Goal: Transaction & Acquisition: Purchase product/service

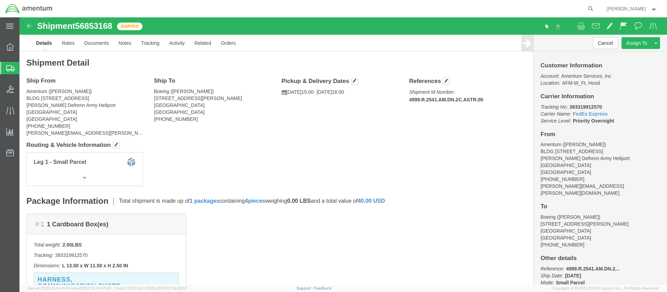
click at [0, 0] on span "Create Shipment" at bounding box center [0, 0] width 0 height 0
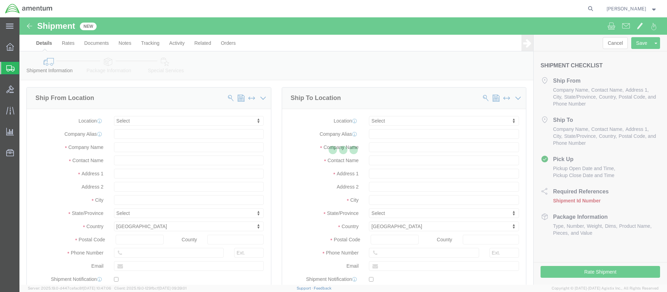
select select
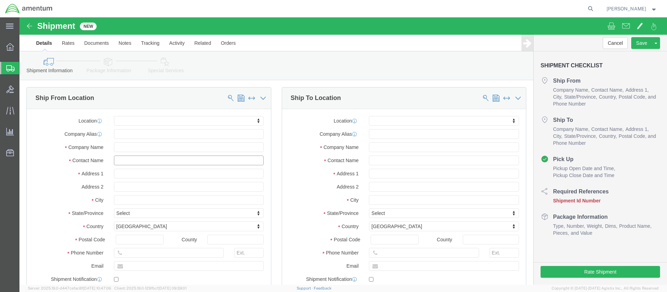
click input "text"
type input "[PERSON_NAME]"
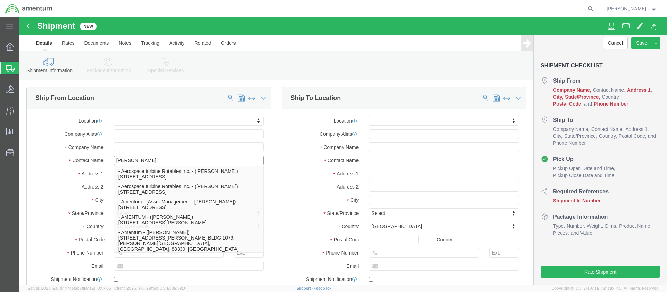
click p "- Amentum - ([PERSON_NAME]***) BLDG [STREET_ADDRESS][PERSON_NAME] Defrenn Army …"
select select
type input "BLDG [STREET_ADDRESS]"
type input "[PERSON_NAME] Defrenn Army Heliport"
type input "76544"
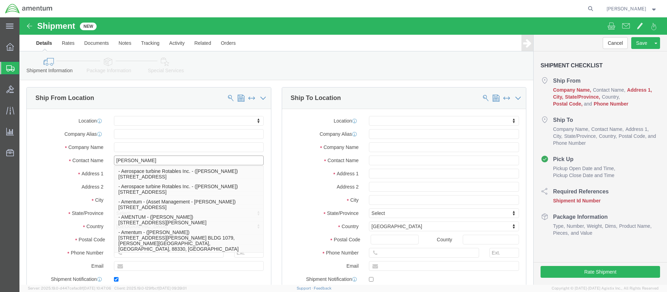
type input "[PHONE_NUMBER]"
type input "[PERSON_NAME][EMAIL_ADDRESS][PERSON_NAME][DOMAIN_NAME]"
checkbox input "true"
type input "Amentum"
type input "[PERSON_NAME]***"
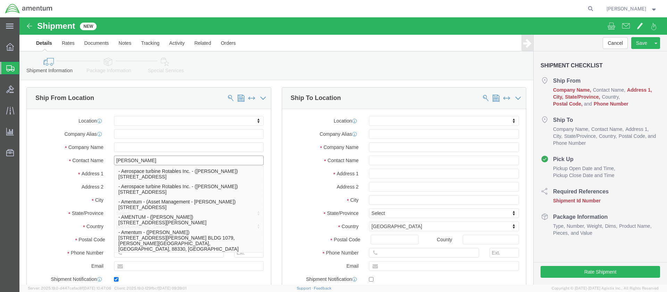
type input "Fort Hood"
select select "[GEOGRAPHIC_DATA]"
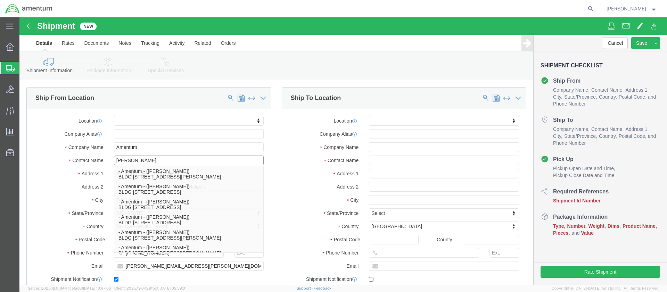
type input "[PERSON_NAME]"
click input "text"
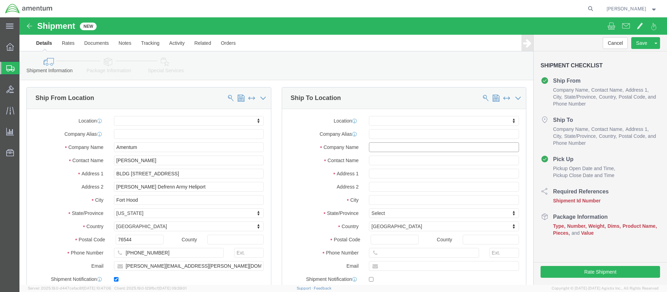
click input "text"
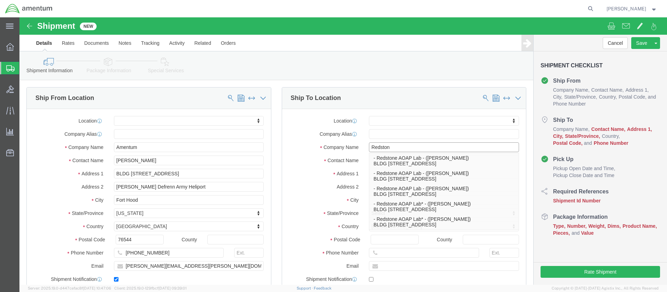
type input "Redstone"
click p "- Redstone AOAP Lab - ([PERSON_NAME]) BLDG [STREET_ADDRESS]"
select select
type input "BLDG [STREET_ADDRESS]"
type input "35898"
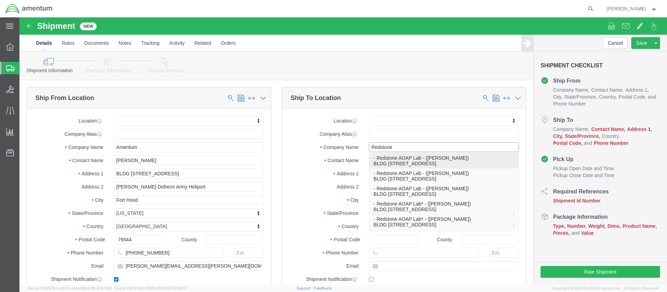
type input "[PHONE_NUMBER]"
type input "Redstone AOAP Lab"
type input "[PERSON_NAME]"
type input "Redstone Arsenal"
select select "AL"
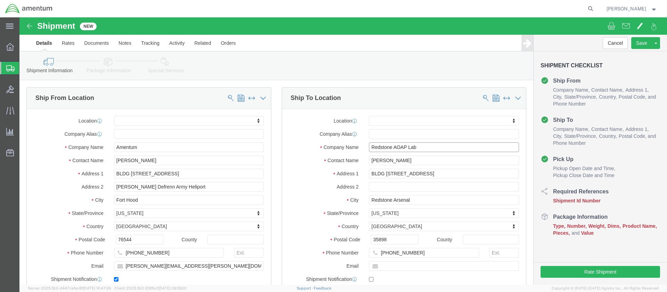
type input "Redstone AOAP Lab"
drag, startPoint x: 387, startPoint y: 236, endPoint x: 359, endPoint y: 234, distance: 27.5
click input "[PHONE_NUMBER]"
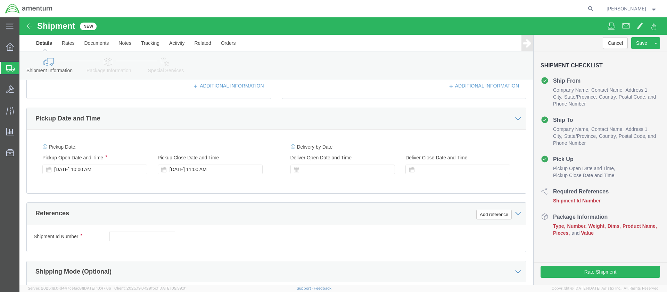
type input "[PHONE_NUMBER]"
click input "text"
paste input "4999.R.2511.AB.AN.01.CAVA.00"
type input "4999.R.2511.AB.AN.01.CAVA.00"
click button "Continue"
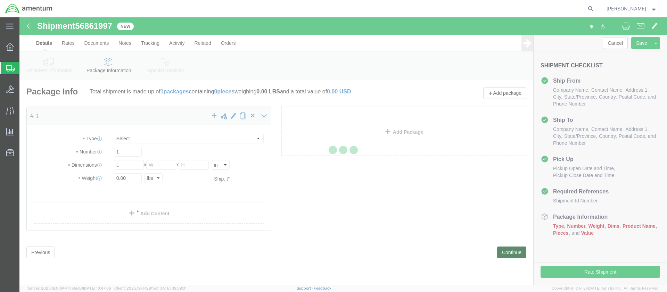
select select "CBOX"
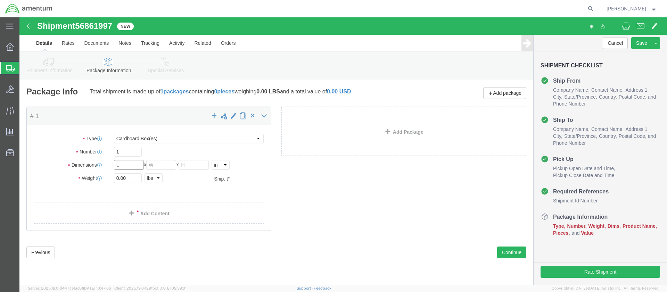
click input "text"
type input "8"
type input "1.5"
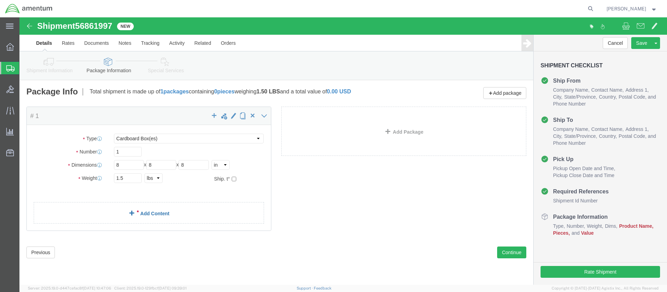
click link "Add Content"
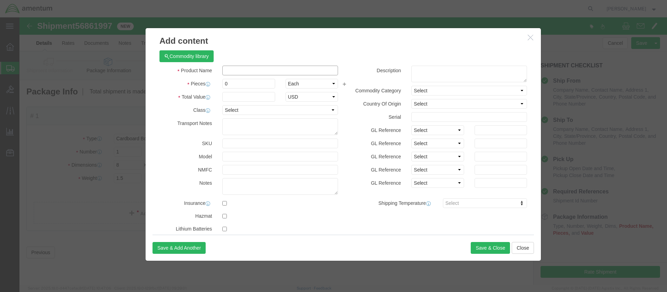
click input "text"
type input "Oil Sample"
type input "1"
type input "1.00"
select select "50"
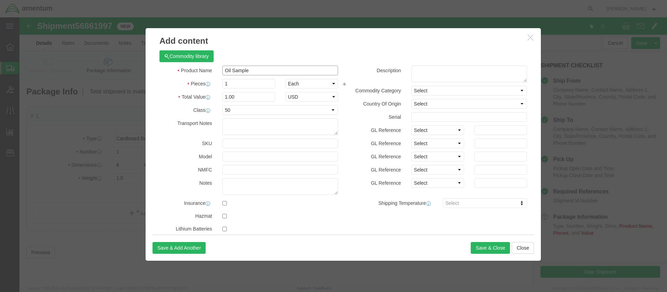
drag, startPoint x: 232, startPoint y: 53, endPoint x: 201, endPoint y: 53, distance: 30.9
click div "Oil Sample"
click textarea
paste textarea "Oil Sample"
type textarea "Oil Sample"
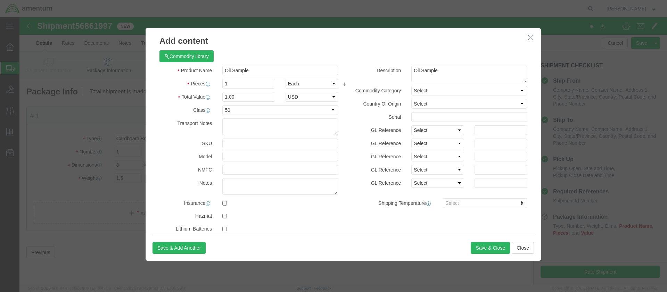
click label "Serial"
select select "US"
click button "Save & Close"
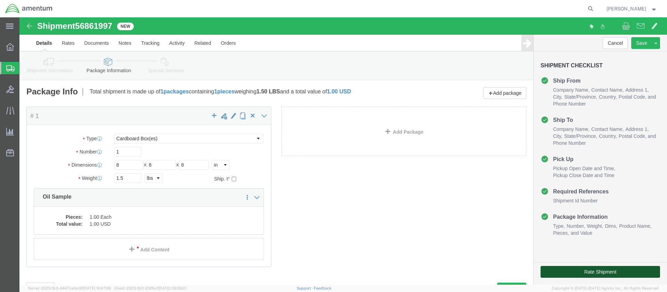
click button "Rate Shipment"
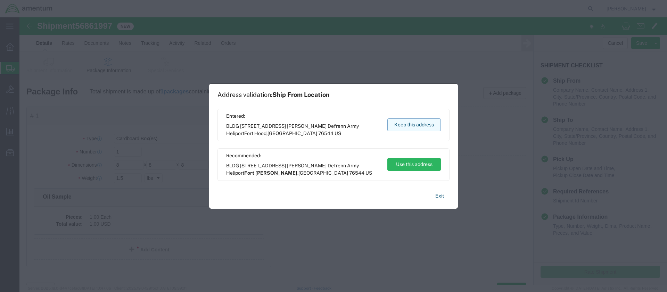
click at [412, 124] on button "Keep this address" at bounding box center [415, 125] width 54 height 13
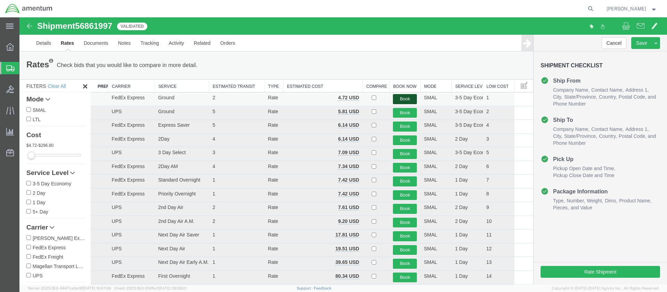
click at [400, 98] on button "Book" at bounding box center [405, 99] width 24 height 10
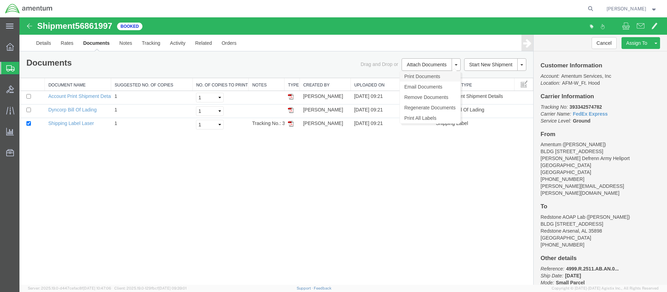
click at [419, 76] on link "Print Documents" at bounding box center [430, 76] width 60 height 10
click at [0, 0] on span "Create Shipment" at bounding box center [0, 0] width 0 height 0
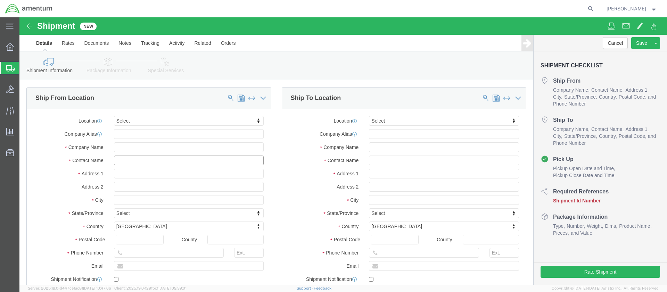
click input "text"
type input "[PERSON_NAME]"
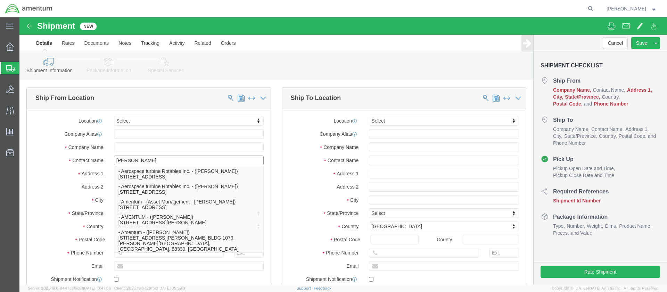
click p "- Amentum - ([PERSON_NAME]***) BLDG [STREET_ADDRESS][PERSON_NAME] Defrenn Army …"
type input "BLDG [STREET_ADDRESS]"
type input "[PERSON_NAME] Defrenn Army Heliport"
type input "76544"
type input "[PHONE_NUMBER]"
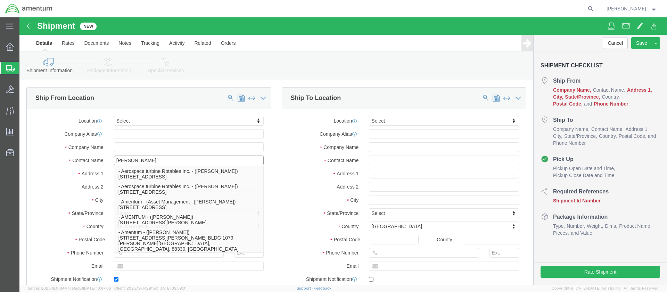
type input "[PERSON_NAME][EMAIL_ADDRESS][PERSON_NAME][DOMAIN_NAME]"
checkbox input "true"
type input "Amentum"
type input "[PERSON_NAME]***"
type input "Fort Hood"
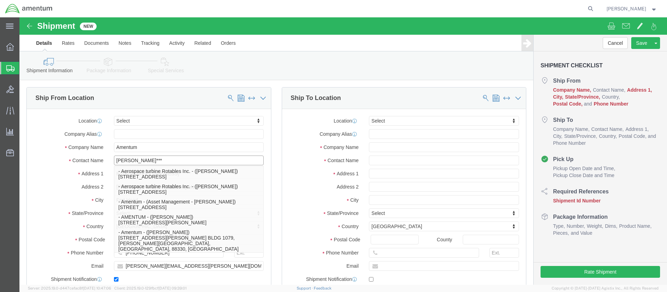
select select "[GEOGRAPHIC_DATA]"
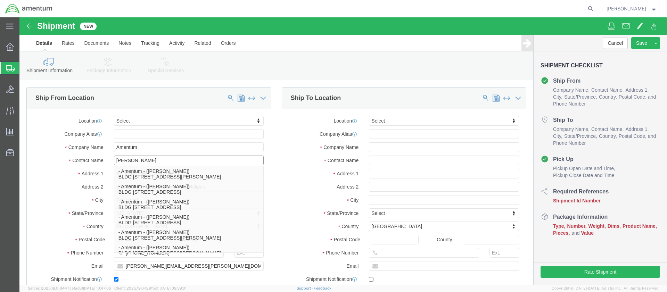
type input "[PERSON_NAME]"
click label "Address 1"
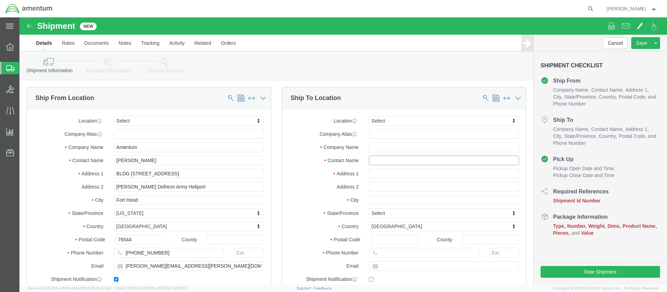
click input "text"
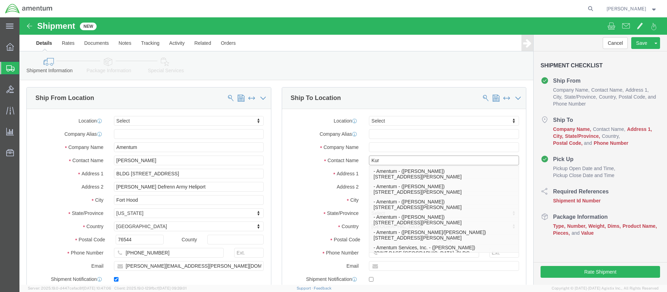
type input "[PERSON_NAME]"
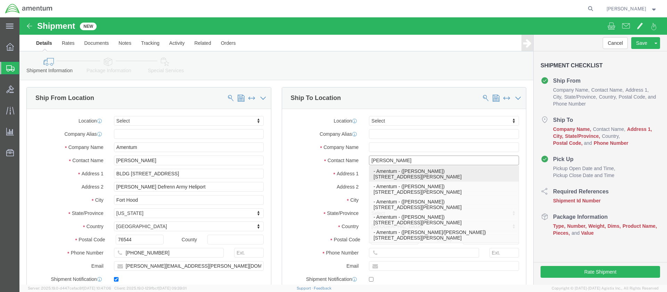
click p "- Amentum - ([PERSON_NAME]) [STREET_ADDRESS][PERSON_NAME]"
type input "39500 National Trails HWY"
type input "BLDG 21"
type input "92327"
type input "[PHONE_NUMBER]"
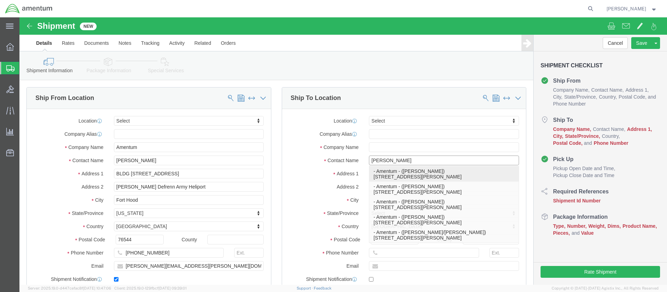
type input "Amentum"
type input "[PERSON_NAME]"
type input "[GEOGRAPHIC_DATA][PERSON_NAME]"
select select "CA"
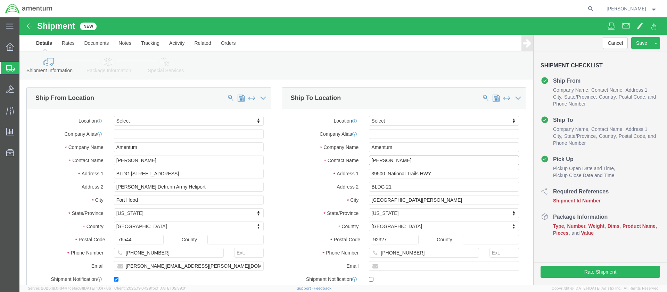
scroll to position [243, 0]
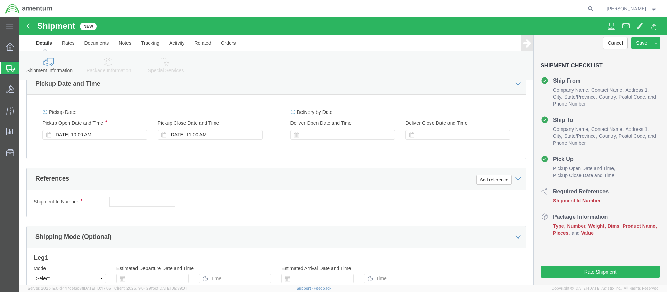
type input "[PERSON_NAME]"
click input "text"
paste input "4999.R.2521.AF.AH.06.FIRW.00"
type input "4999.R.2521.AF.AH.06.FIRW.00"
click button "Continue"
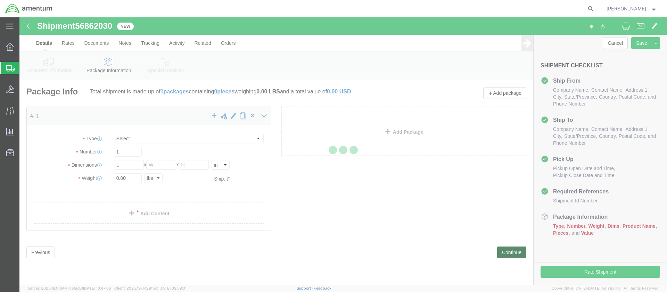
select select "CBOX"
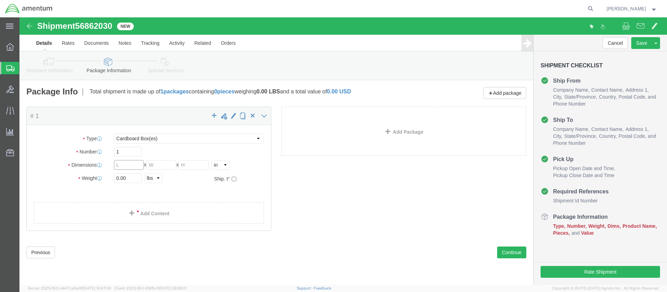
click input "text"
type input "13.5"
type input "10"
type input "6"
type input "5.0"
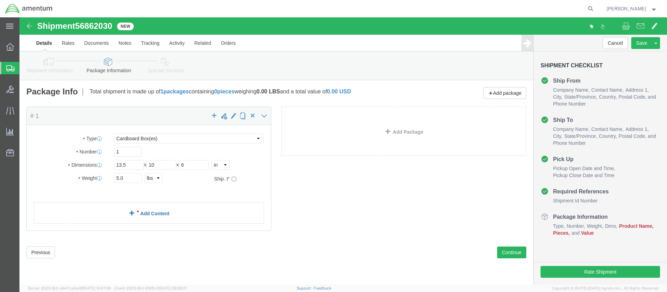
click link "Add Content"
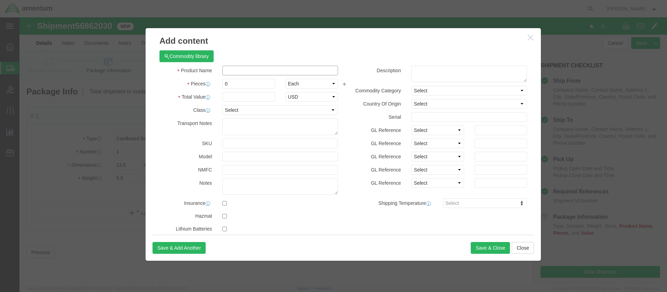
click input "text"
paste input "Tablet, iPad Pro"
type input "Tablet, iPad Pro"
drag, startPoint x: 215, startPoint y: 68, endPoint x: 200, endPoint y: 67, distance: 14.6
click div "0"
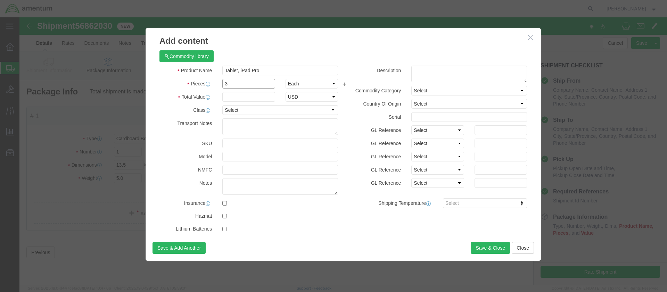
type input "3"
click input "text"
type input "2100.00"
select select "50"
click textarea
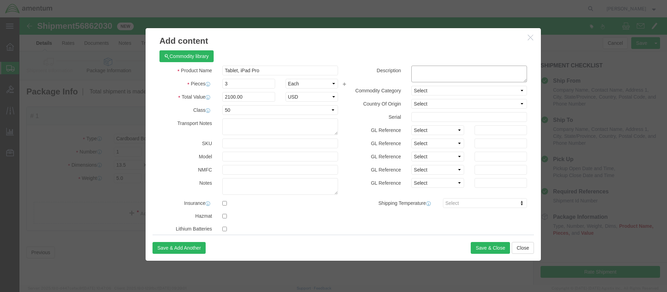
paste textarea "702501H015211"
type textarea "702501H015211"
click input "text"
paste input "1AG04847"
click input "1AG04847,"
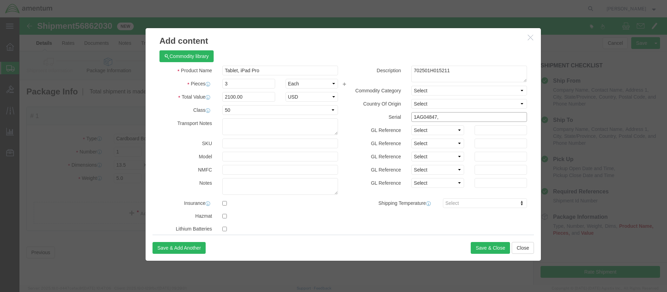
paste input "1AG04848"
click input "1AG04847, 1AG04848,"
paste input "1AG04849"
type input "1AG04847, 1AG04848, 1AG04849"
click textarea
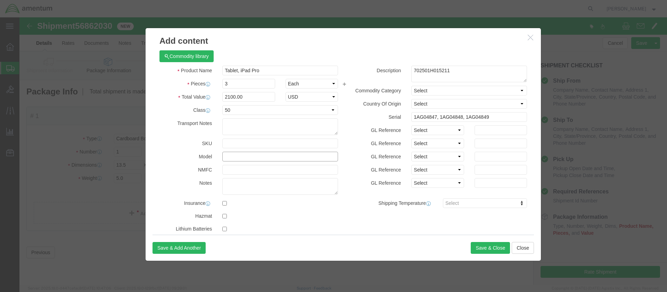
click input "text"
paste input "MXPT3LL/A"
type input "MXPT3LL/A"
click button "Save & Close"
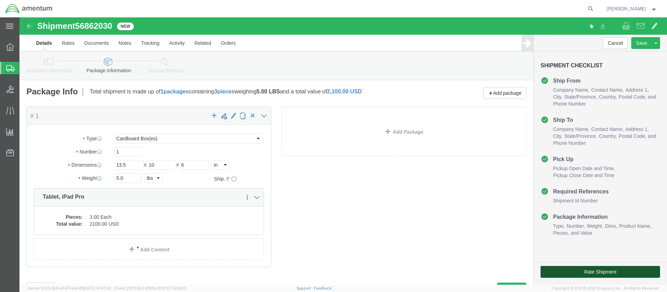
click button "Rate Shipment"
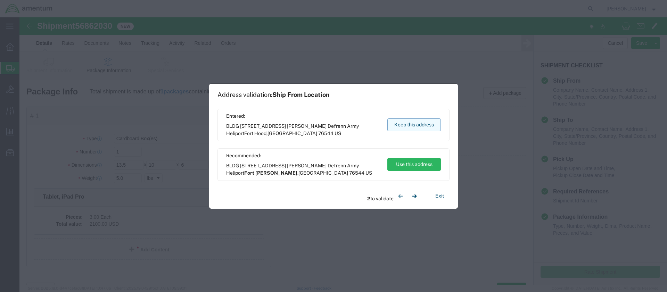
click at [409, 124] on button "Keep this address" at bounding box center [415, 125] width 54 height 13
click at [410, 123] on button "Keep this address" at bounding box center [415, 125] width 54 height 13
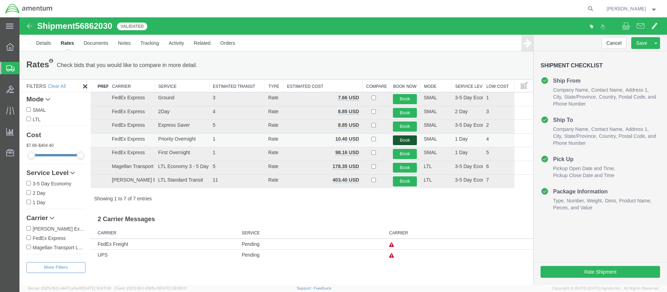
click at [406, 139] on button "Book" at bounding box center [405, 141] width 24 height 10
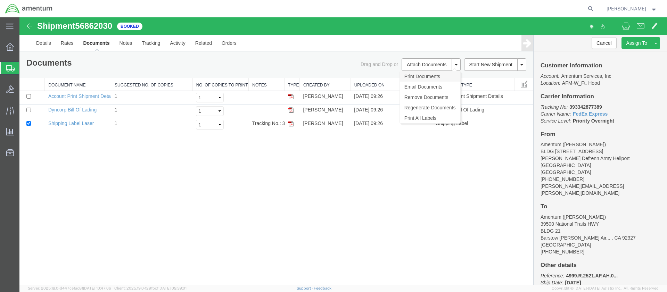
click at [420, 77] on link "Print Documents" at bounding box center [430, 76] width 60 height 10
click at [225, 198] on div "Shipment 56862030 3 of 3 Booked Details Rates Documents Notes Tracking Activity…" at bounding box center [343, 151] width 648 height 268
click at [415, 76] on link "Print Documents" at bounding box center [430, 76] width 60 height 10
click at [0, 0] on span "Create Shipment" at bounding box center [0, 0] width 0 height 0
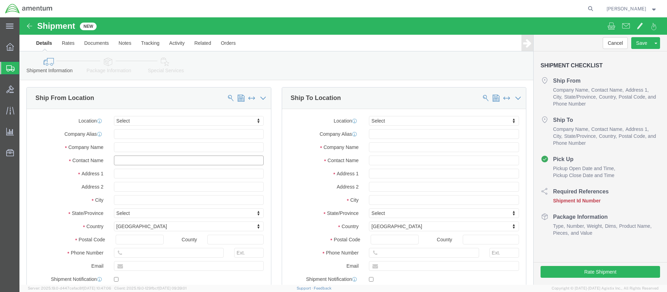
click input "text"
type input "[PERSON_NAME]"
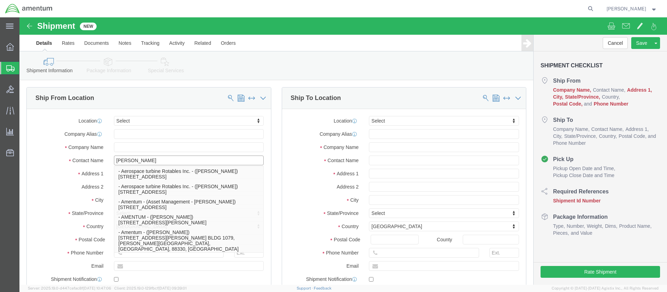
click p "- Amentum - ([PERSON_NAME]***) BLDG [STREET_ADDRESS][PERSON_NAME] Defrenn Army …"
type input "BLDG [STREET_ADDRESS]"
type input "[PERSON_NAME] Defrenn Army Heliport"
type input "76544"
type input "[PHONE_NUMBER]"
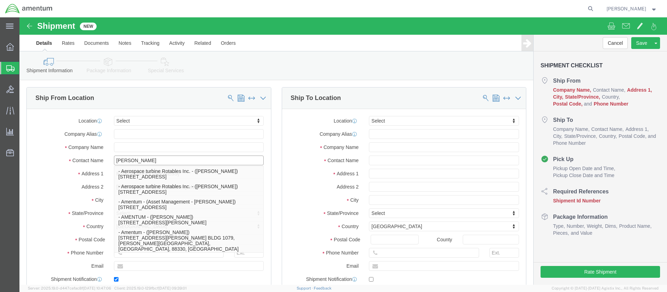
type input "[PERSON_NAME][EMAIL_ADDRESS][PERSON_NAME][DOMAIN_NAME]"
checkbox input "true"
type input "Amentum"
type input "[PERSON_NAME]***"
type input "Fort Hood"
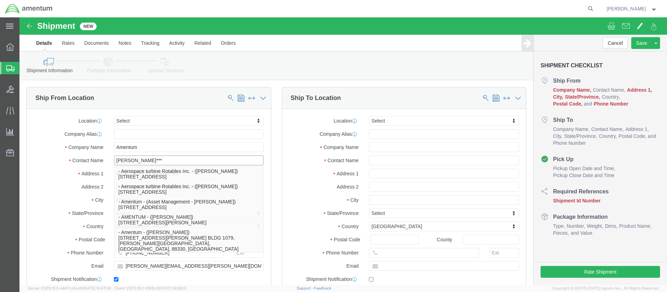
select select "[GEOGRAPHIC_DATA]"
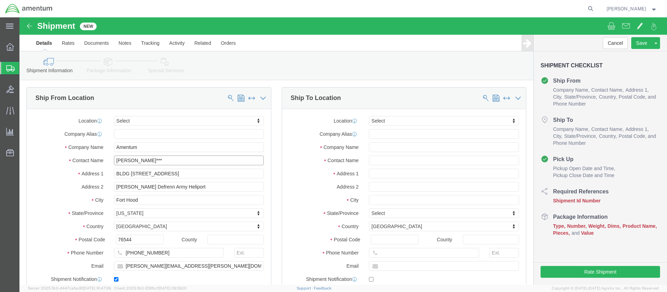
type input "[PERSON_NAME]***"
click input "text"
paste input "Us Army C/ O Amentum"
click input "Us Army C/ O Amentum"
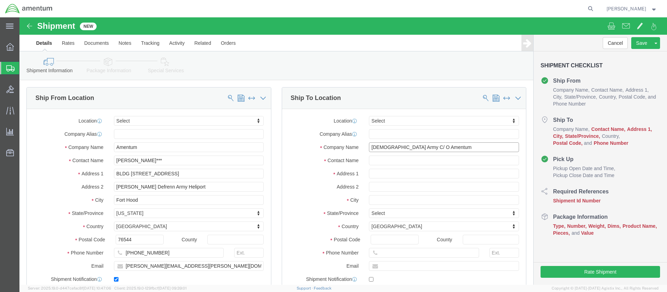
type input "[DEMOGRAPHIC_DATA] Army C/ O Amentum"
click input "text"
paste input "[PERSON_NAME]"
type input "[PERSON_NAME]"
click input "text"
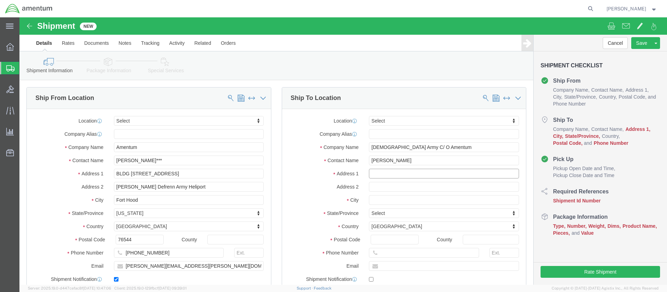
paste input "[STREET_ADDRESS][PERSON_NAME]"
type input "[STREET_ADDRESS][PERSON_NAME]"
click input "text"
paste input "[PERSON_NAME]"
type input "[PERSON_NAME]"
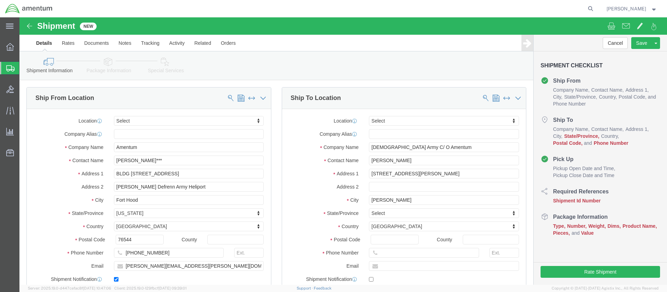
drag, startPoint x: 291, startPoint y: 189, endPoint x: 282, endPoint y: 187, distance: 9.4
click div "City [PERSON_NAME]"
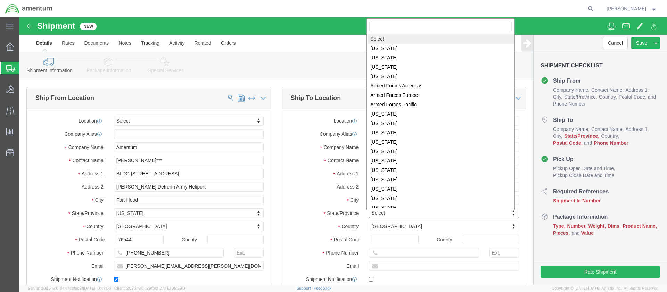
click body "Shipment New Details Rates Documents Notes Tracking Activity Related Orders Can…"
select select "[GEOGRAPHIC_DATA]"
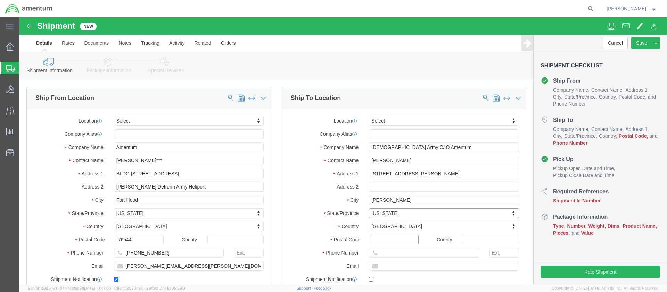
click input "Postal Code"
type input "78617"
click input "text"
paste input "[PHONE_NUMBER]"
type input "[PHONE_NUMBER]"
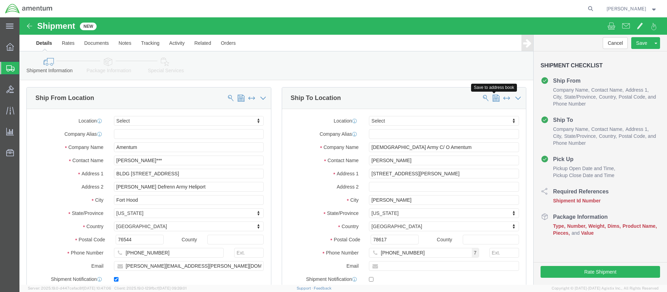
click span
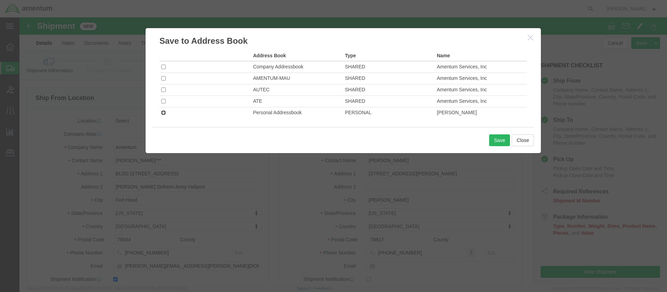
click input "checkbox"
checkbox input "true"
click button "Save"
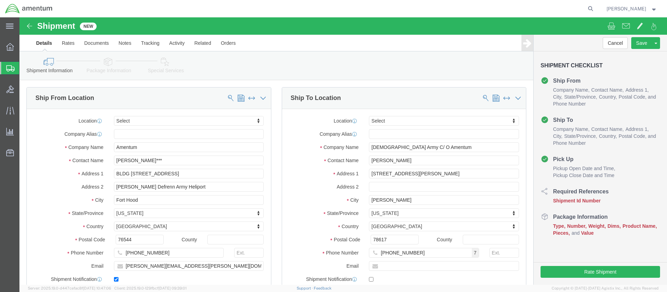
scroll to position [104, 0]
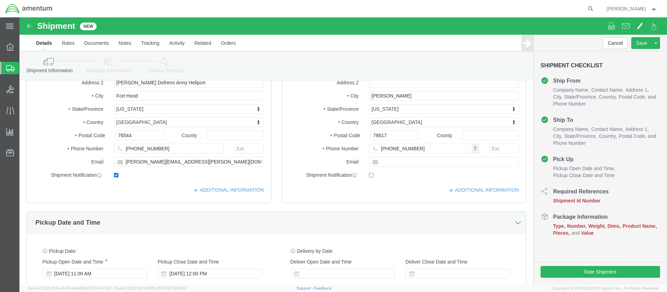
click input "text"
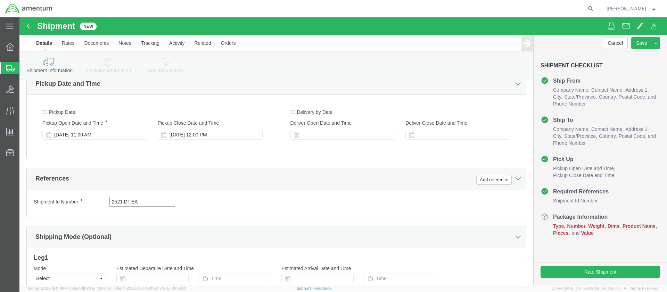
type input "2521.DT.EA"
click button "Continue"
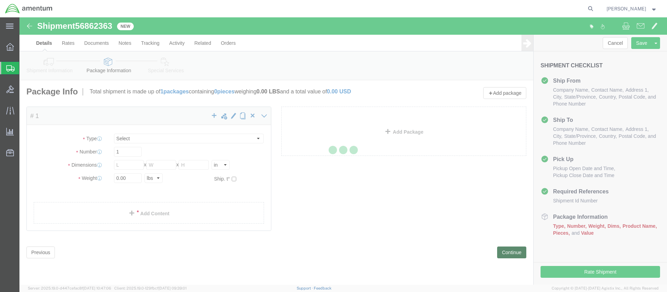
select select "CBOX"
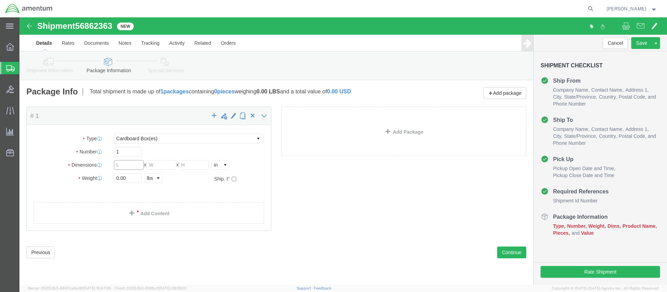
click input "text"
type input "24"
type input "6"
type input "2.0"
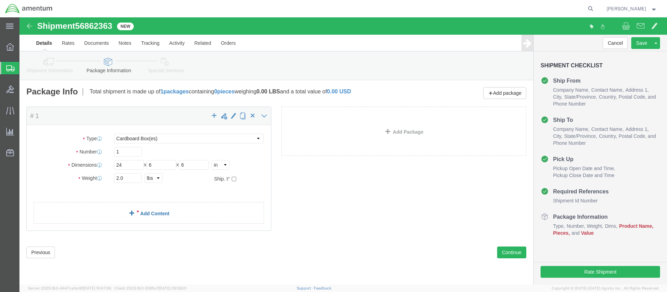
click link "Add Content"
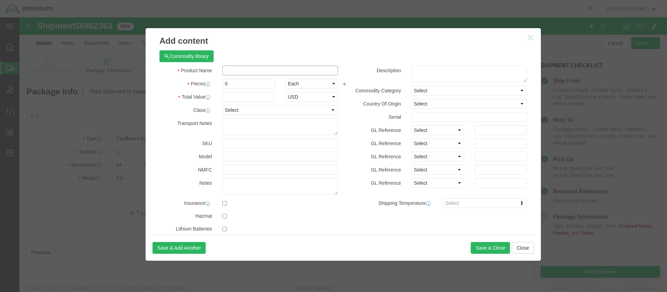
click input "text"
type input "Gaskets"
click div "Commodity library Product Name Gaskets Gaskets Name: GASKETS Sku: RG76036 Model…"
drag, startPoint x: 210, startPoint y: 66, endPoint x: 203, endPoint y: 65, distance: 6.6
click input "0"
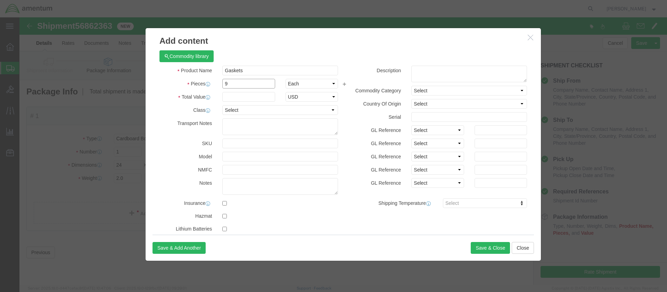
type input "9"
click input "text"
type input "9"
type input "6000.00"
select select "50"
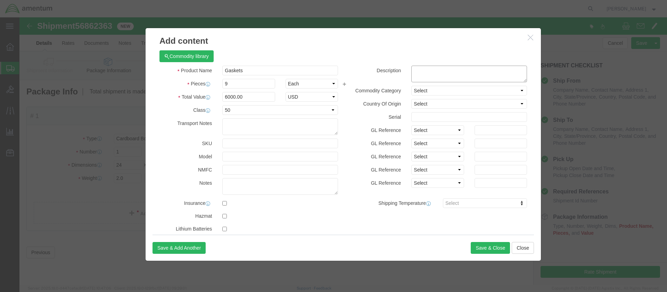
click textarea
paste textarea "[PHONE_NUMBER]"
type textarea "[PHONE_NUMBER]"
select select "US"
click button "Save & Close"
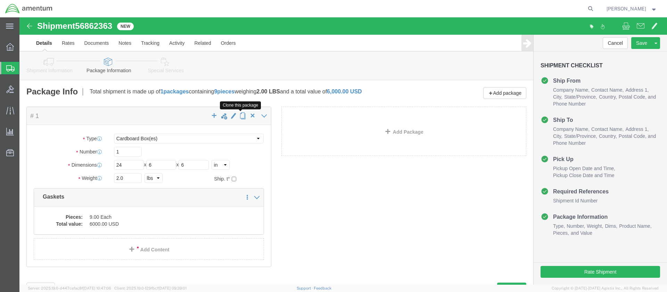
click span "button"
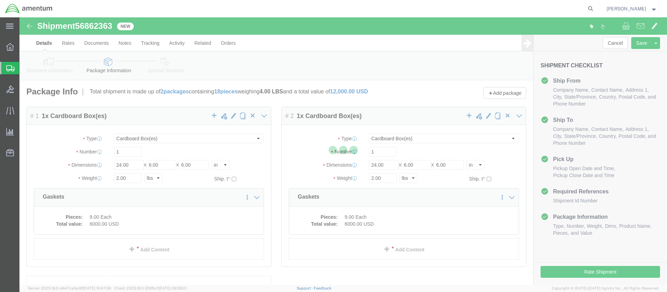
select select "CBOX"
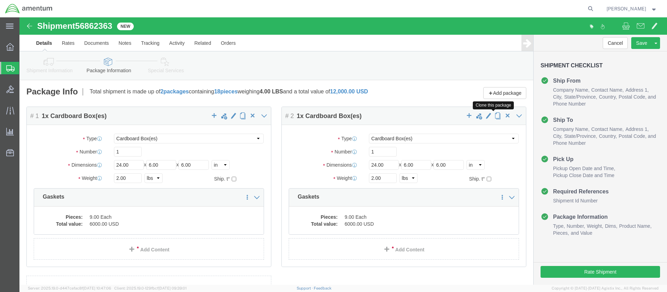
click span "button"
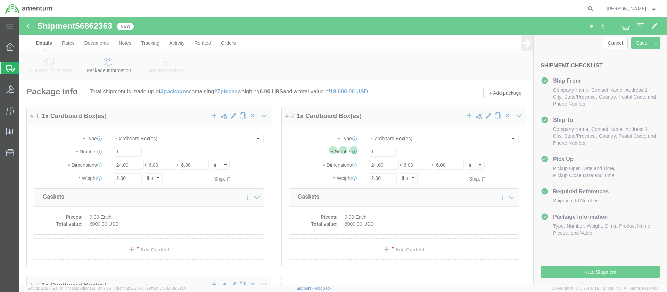
select select "CBOX"
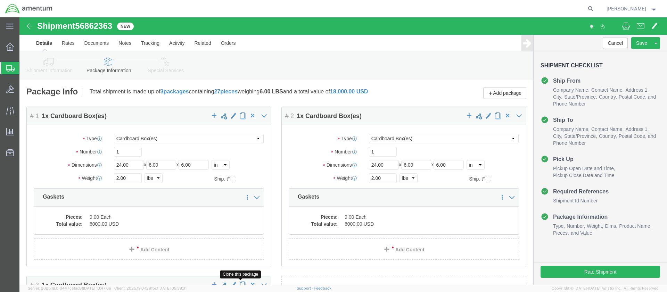
click span "button"
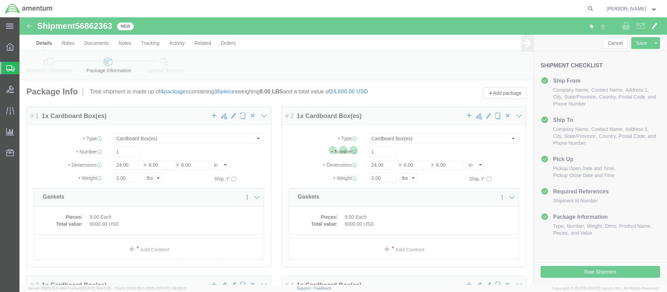
select select "CBOX"
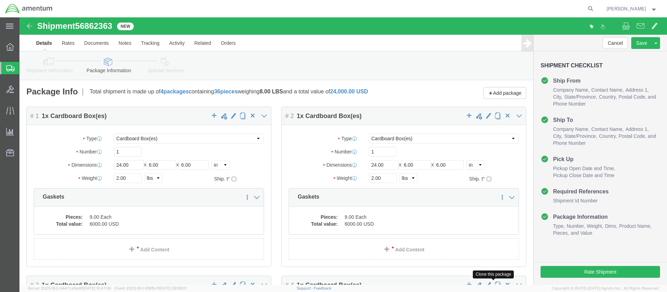
click span "button"
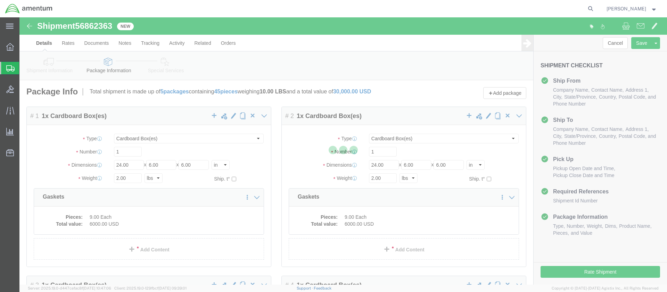
select select "CBOX"
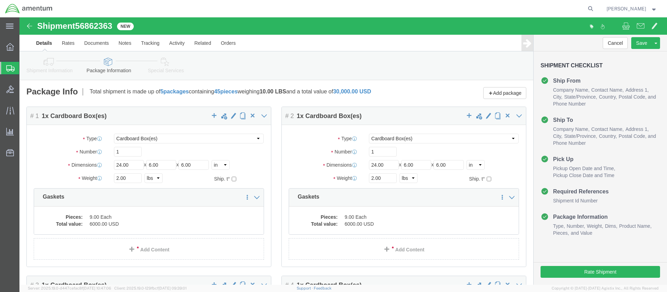
click span "button"
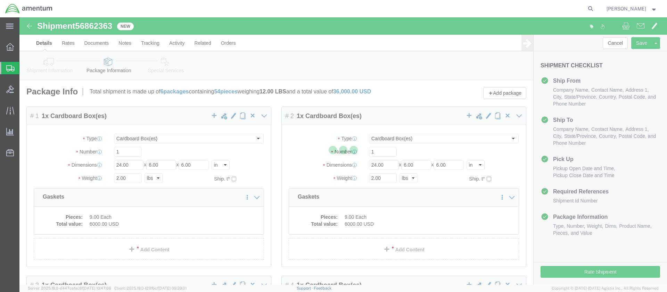
select select "CBOX"
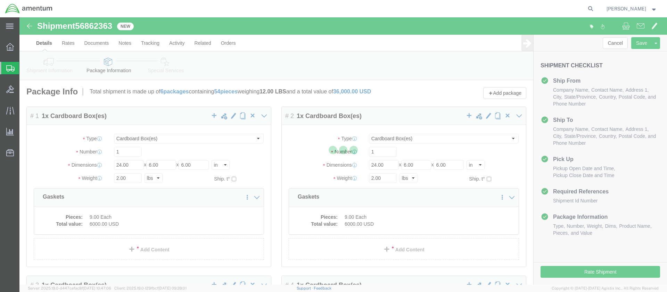
select select "CBOX"
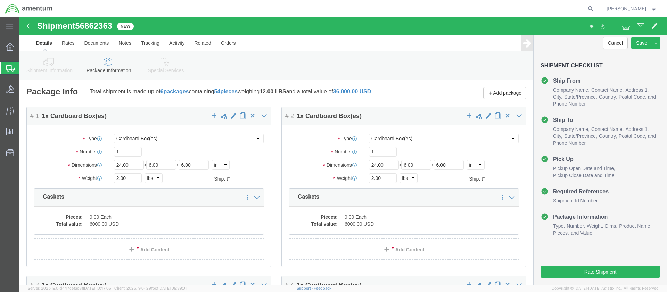
click span "button"
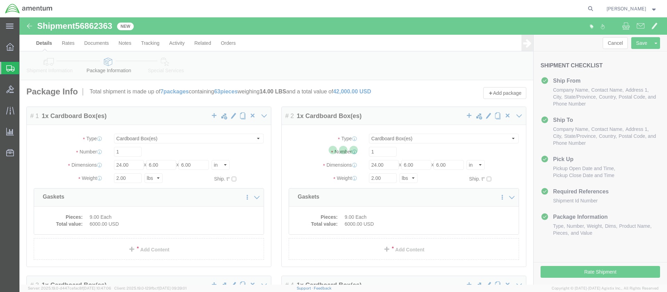
select select "CBOX"
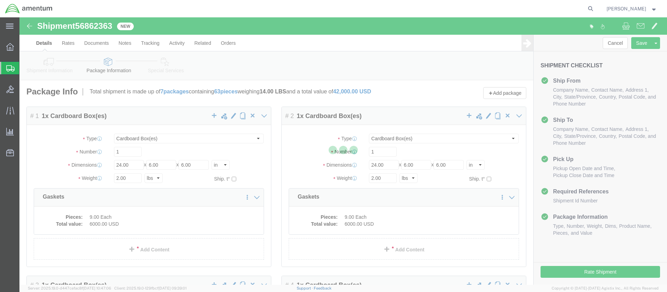
select select "CBOX"
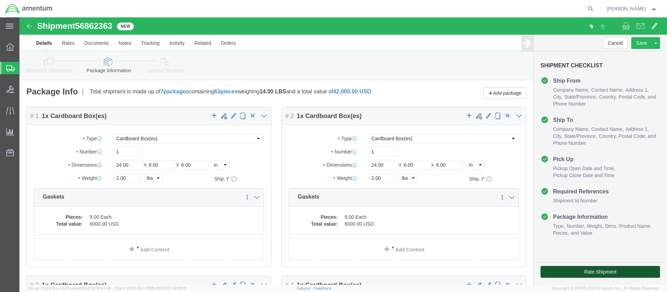
click button "Rate Shipment"
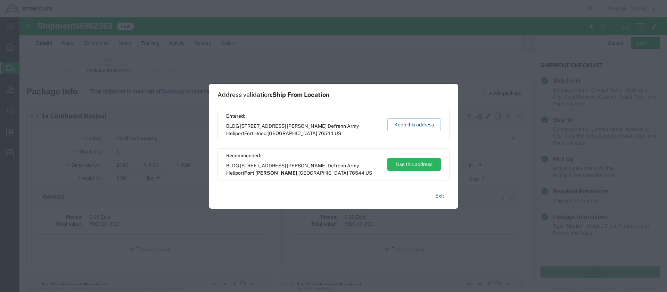
scroll to position [417, 0]
click at [416, 122] on button "Keep this address" at bounding box center [415, 125] width 54 height 13
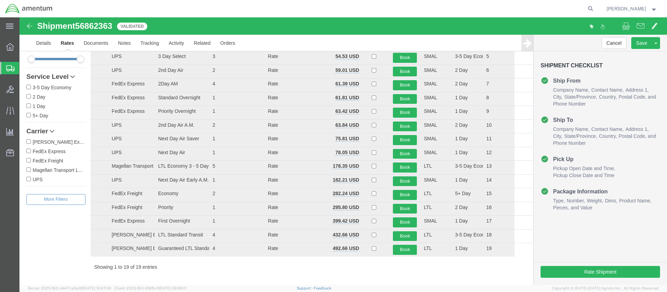
scroll to position [0, 0]
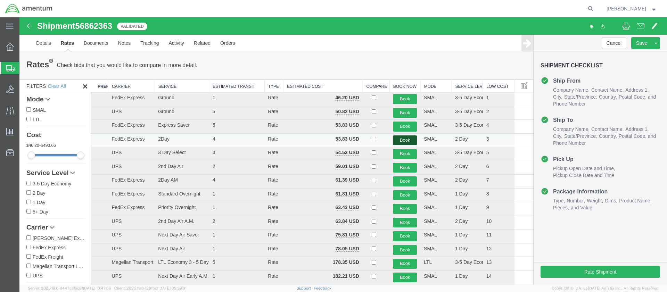
click at [403, 140] on button "Book" at bounding box center [405, 141] width 24 height 10
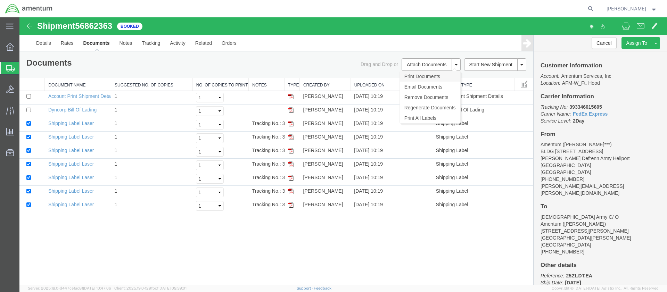
click at [413, 75] on link "Print Documents" at bounding box center [430, 76] width 60 height 10
click at [0, 0] on span "Create Shipment" at bounding box center [0, 0] width 0 height 0
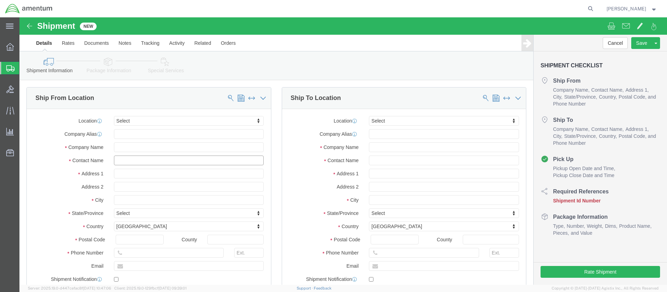
click input "text"
type input "[PERSON_NAME]"
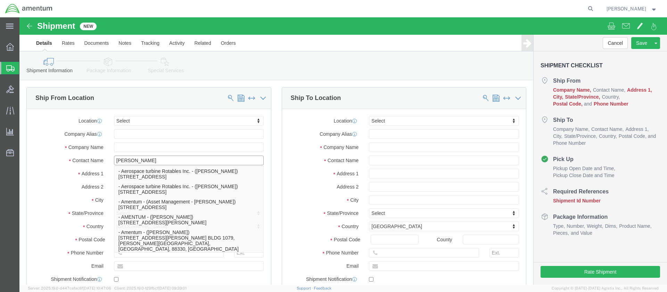
click p "- Amentum - ([PERSON_NAME]***) BLDG [STREET_ADDRESS][PERSON_NAME] Defrenn Army …"
type input "BLDG [STREET_ADDRESS]"
type input "[PERSON_NAME] Defrenn Army Heliport"
type input "76544"
type input "[PHONE_NUMBER]"
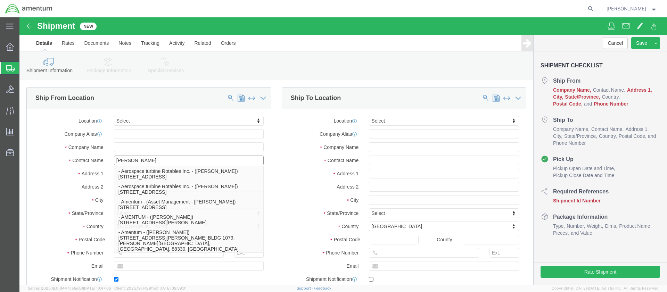
type input "[PERSON_NAME][EMAIL_ADDRESS][PERSON_NAME][DOMAIN_NAME]"
checkbox input "true"
type input "Amentum"
type input "[PERSON_NAME]***"
type input "Fort Hood"
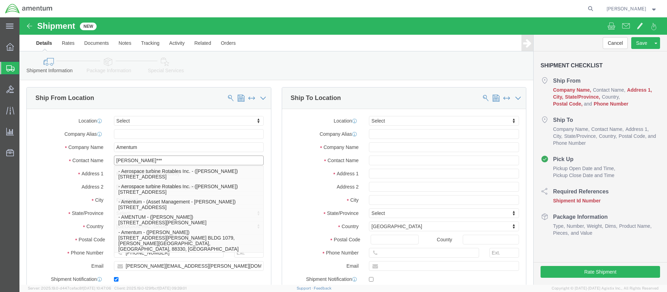
select select "[GEOGRAPHIC_DATA]"
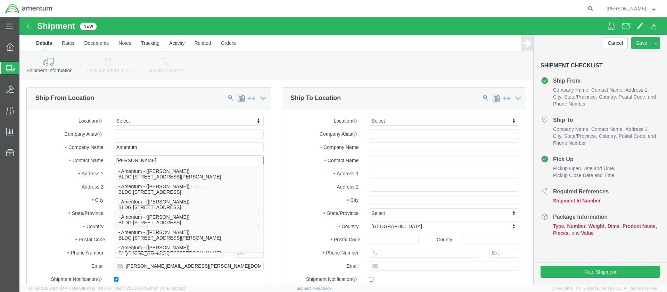
type input "[PERSON_NAME]"
click div "Address 2 [PERSON_NAME] Defrenn Army Heliport"
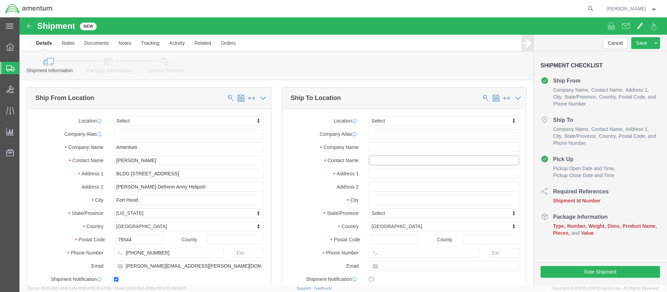
click input "text"
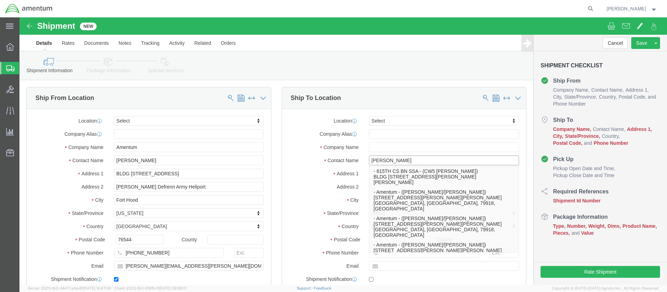
scroll to position [174, 0]
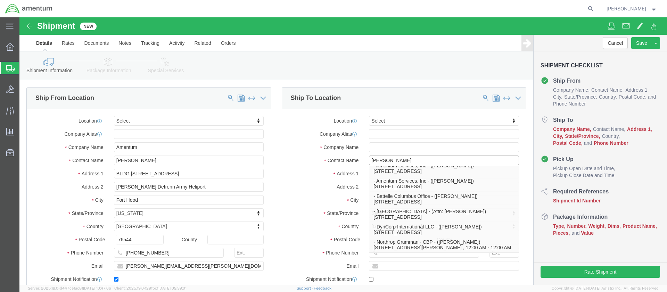
click input "[PERSON_NAME]"
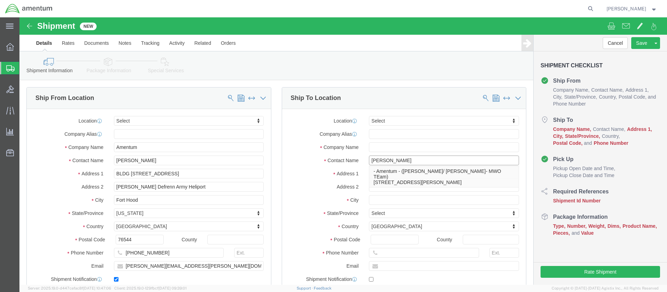
scroll to position [0, 0]
type input "[PERSON_NAME]"
click div "Location Select Select My Profile Location [PHONE_NUMBER] [PHONE_NUMBER] [PHONE…"
click input "text"
paste input "Army Aviation Support Facility 1"
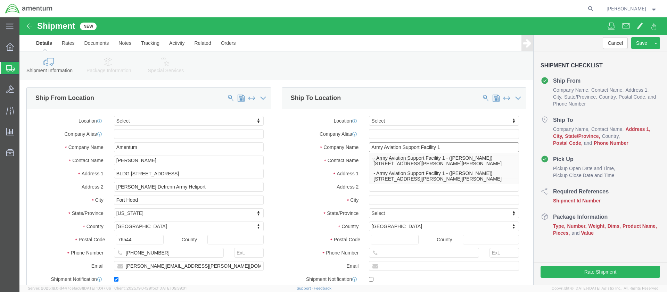
type input "Army Aviation Support Facility 1"
click div "Location Select Select My Profile Location [PHONE_NUMBER] [PHONE_NUMBER] [PHONE…"
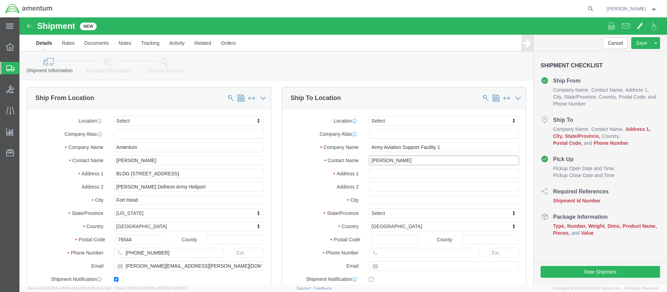
click input "[PERSON_NAME]"
type input "[PERSON_NAME] MWO Team"
click input "text"
paste input "[STREET_ADDRESS][PERSON_NAME]"
click input "text"
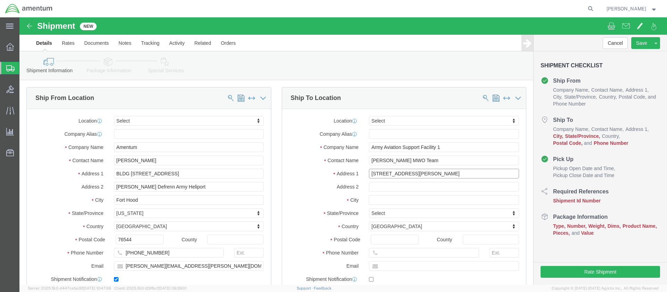
type input "[STREET_ADDRESS][PERSON_NAME]"
click input "text"
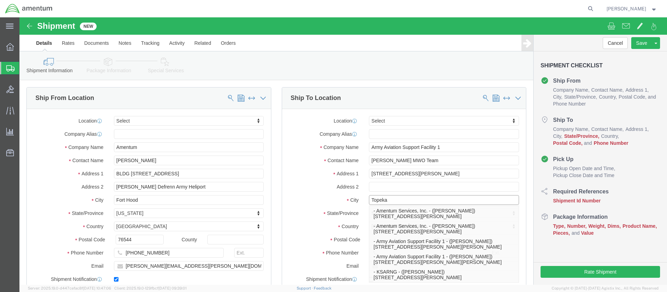
type input "Topeka"
drag, startPoint x: 302, startPoint y: 171, endPoint x: 291, endPoint y: 172, distance: 11.6
click label "Address 2"
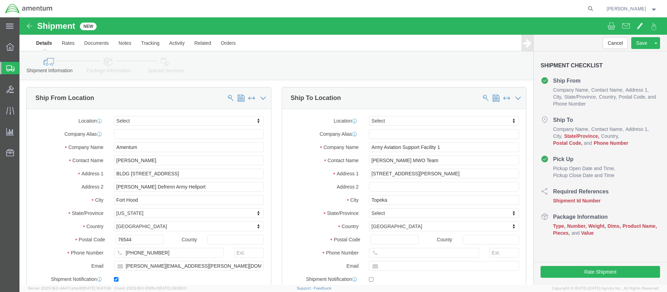
click body "Shipment New Details Rates Documents Notes Tracking Activity Related Orders Can…"
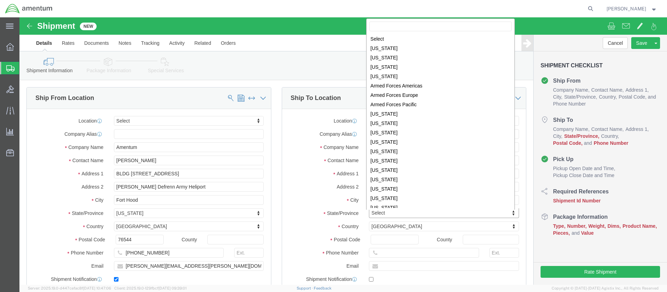
select select "KS"
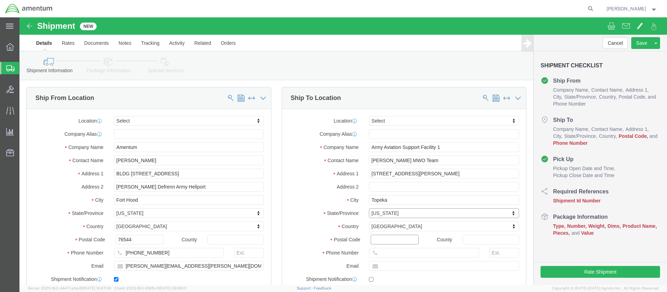
click input "Postal Code"
type input "66619"
click input "text"
paste input "[PHONE_NUMBER]"
type input "[PHONE_NUMBER]"
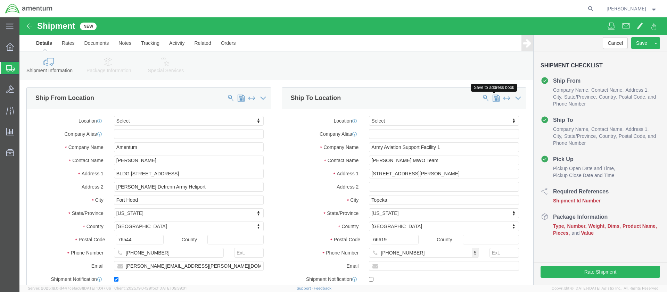
click span
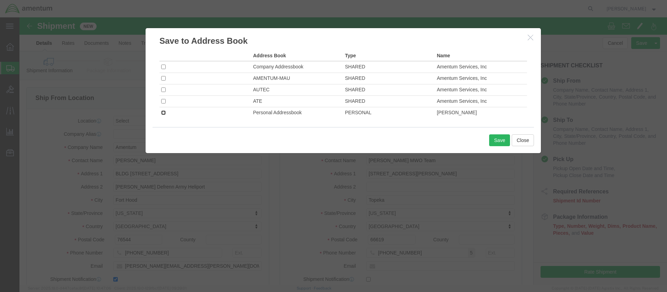
click input "checkbox"
checkbox input "true"
click button "Save"
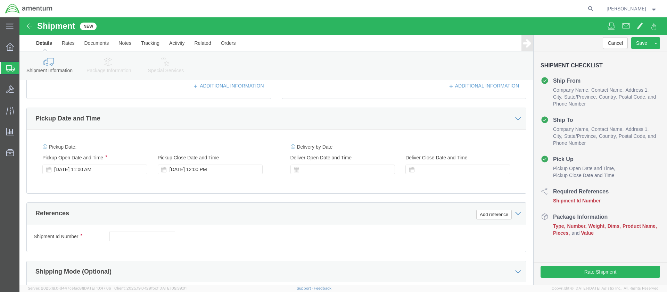
scroll to position [243, 0]
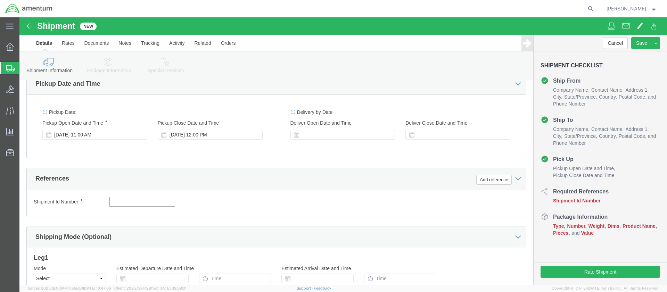
click input "text"
type input "2521.DT.EA"
click div "Shipment Id Number 2521.DT.EA Select Account Type Activity ID Airline Appointme…"
click div "References Add reference"
click button "Continue"
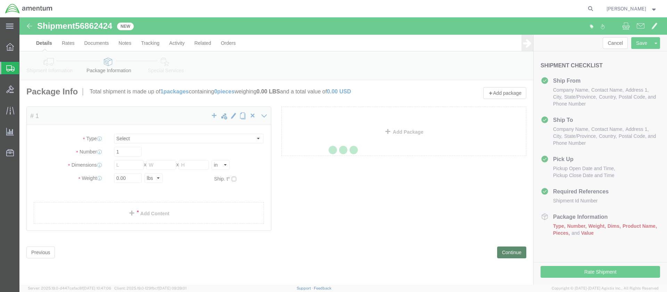
select select "CBOX"
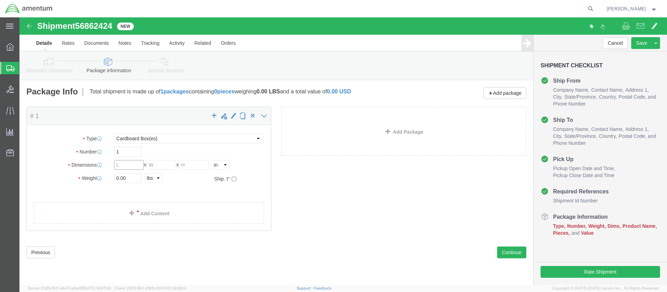
click input "text"
type input "24"
type input "6"
type input "2.0"
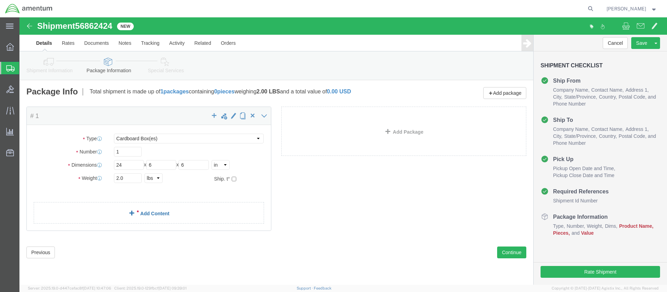
click link "Add Content"
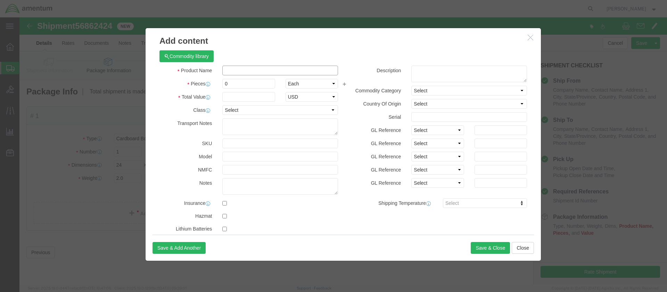
click input "text"
type input "Gaskets"
click div "Product Name Gaskets Pieces 0 Select Bag Barrels 100Board Feet Bottle Box Blist…"
drag, startPoint x: 210, startPoint y: 66, endPoint x: 204, endPoint y: 65, distance: 6.3
click input "0"
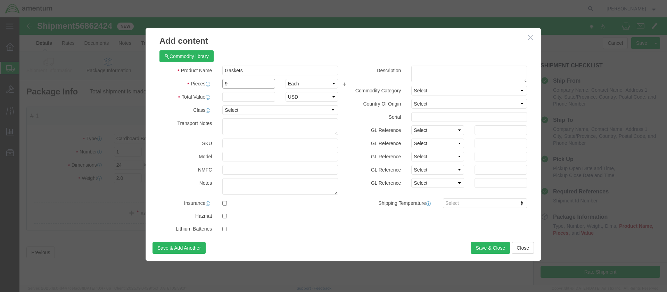
type input "9"
click input "text"
type input "7000.00"
select select "50"
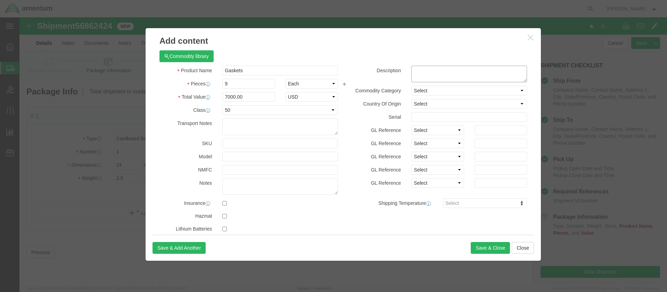
click textarea
paste textarea "[PHONE_NUMBER]"
type textarea "[PHONE_NUMBER]"
select select "US"
click button "Save & Close"
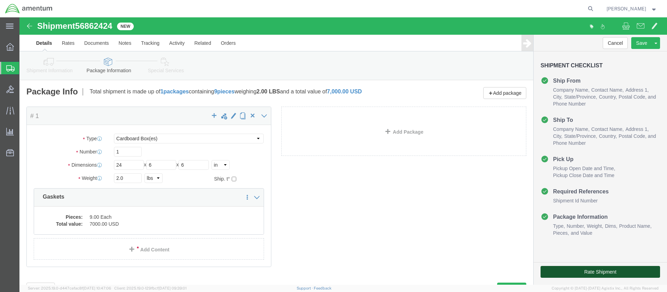
click button "Rate Shipment"
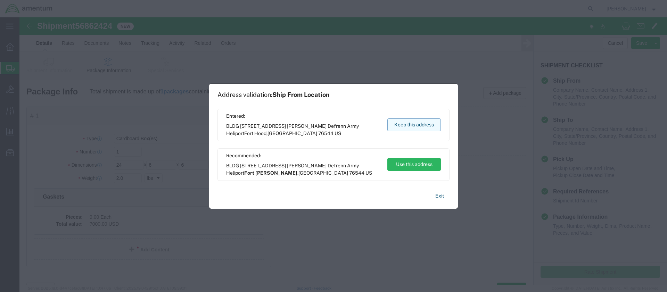
click at [420, 124] on button "Keep this address" at bounding box center [415, 125] width 54 height 13
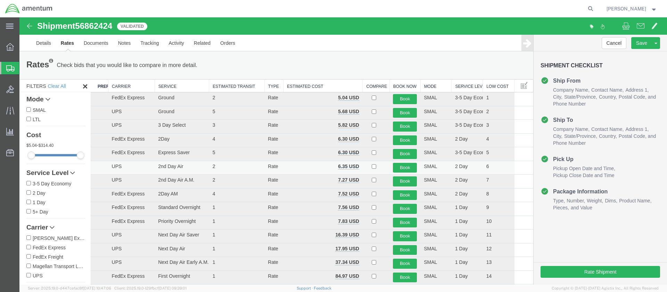
scroll to position [35, 0]
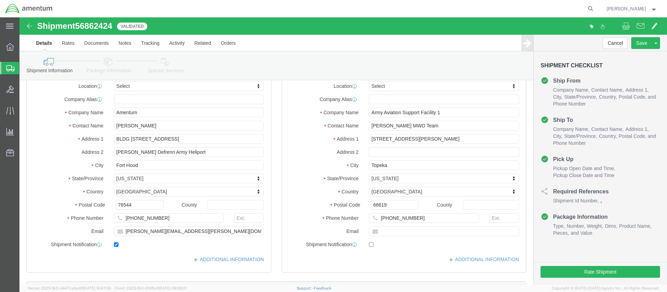
click label "Address 2"
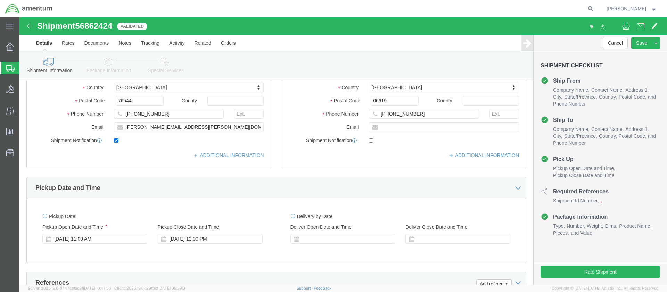
click button "Continue"
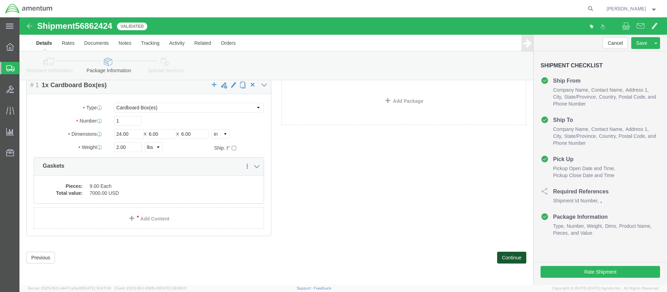
scroll to position [15, 0]
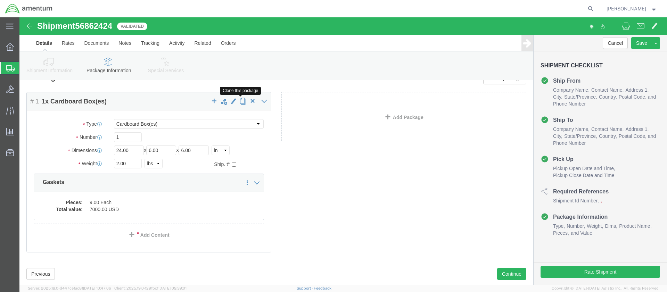
click span "button"
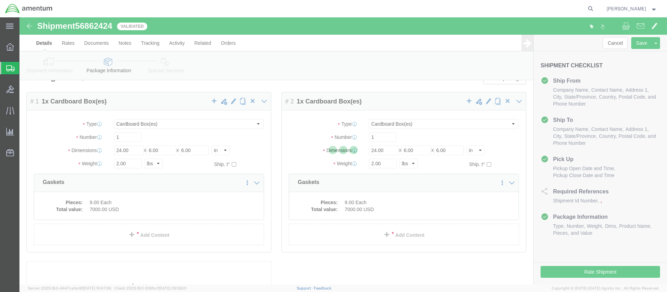
select select "CBOX"
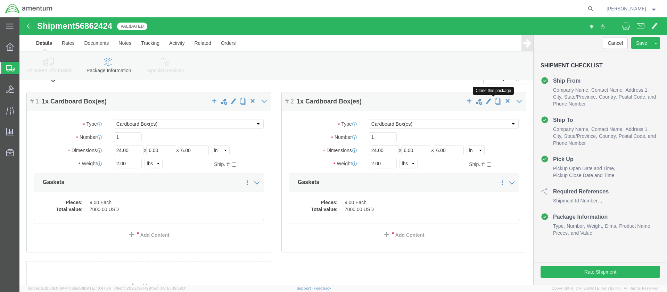
click span "button"
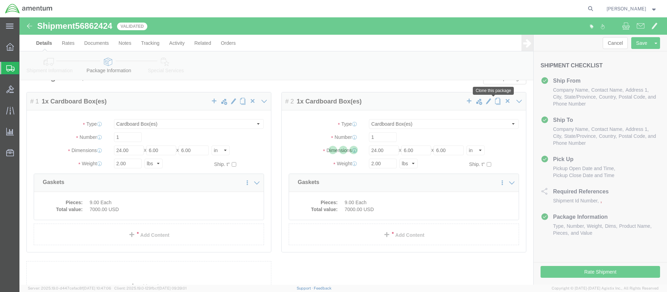
scroll to position [0, 0]
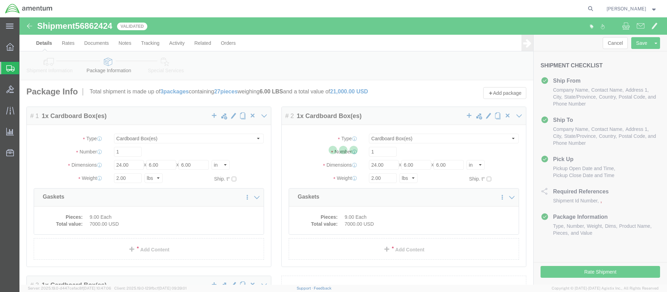
select select "CBOX"
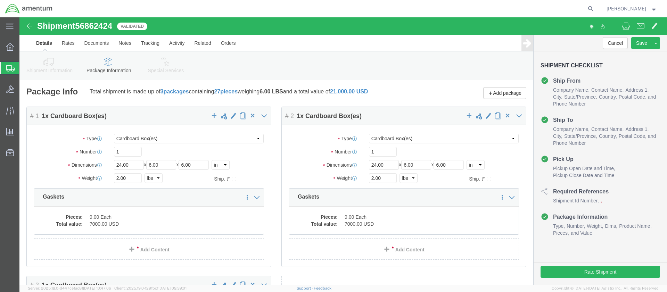
scroll to position [95, 0]
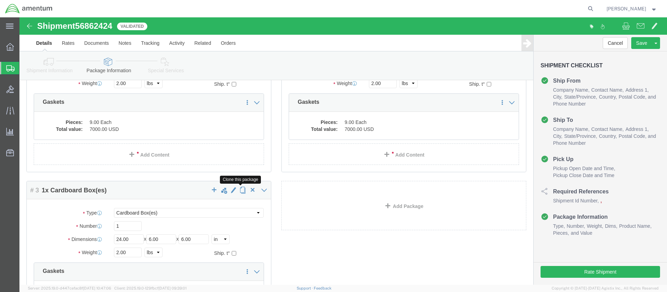
click span "button"
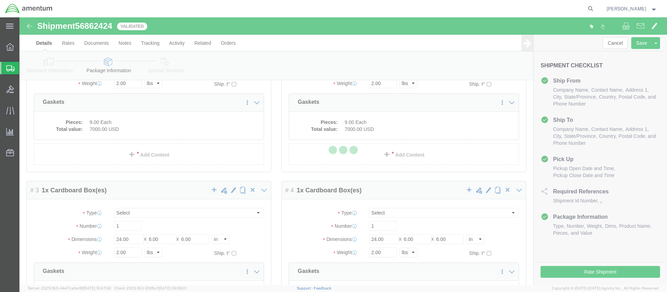
select select "CBOX"
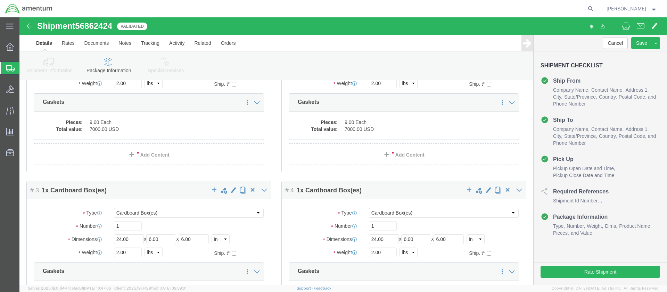
scroll to position [35, 0]
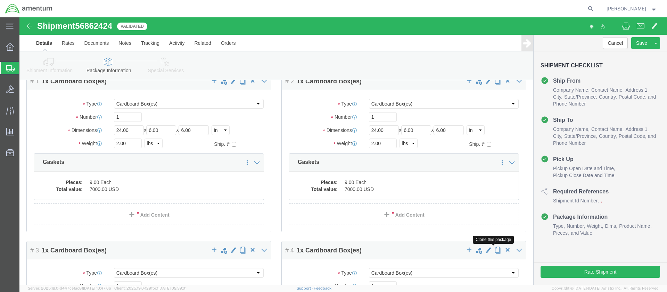
click span "button"
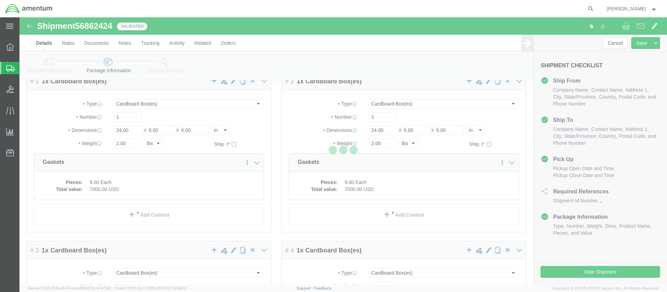
select select "CBOX"
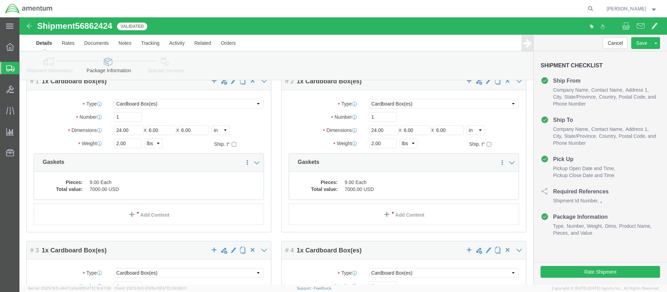
click span "button"
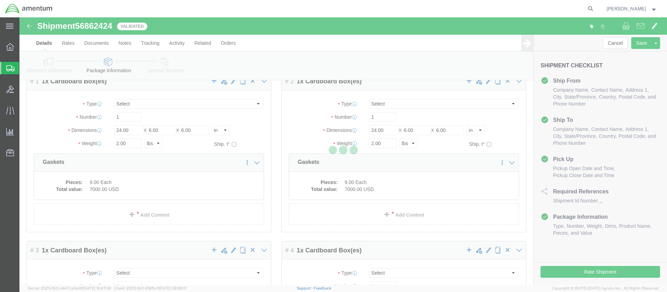
scroll to position [0, 0]
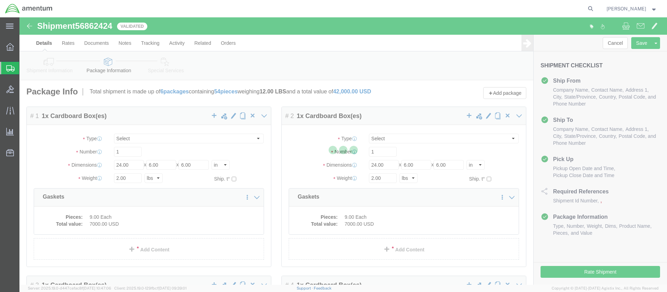
select select "CBOX"
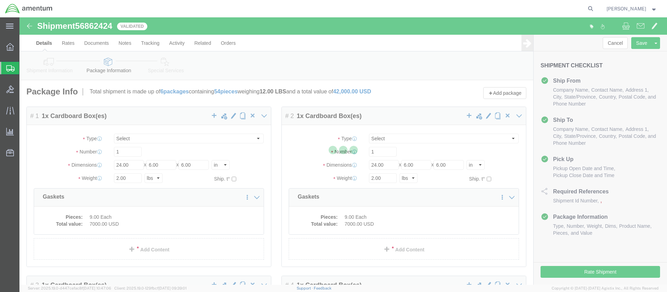
select select "CBOX"
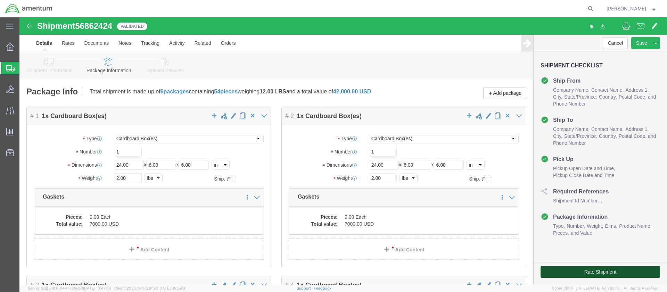
click button "Rate Shipment"
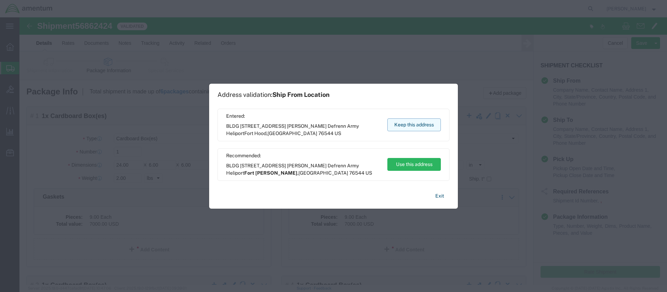
click at [418, 123] on button "Keep this address" at bounding box center [415, 125] width 54 height 13
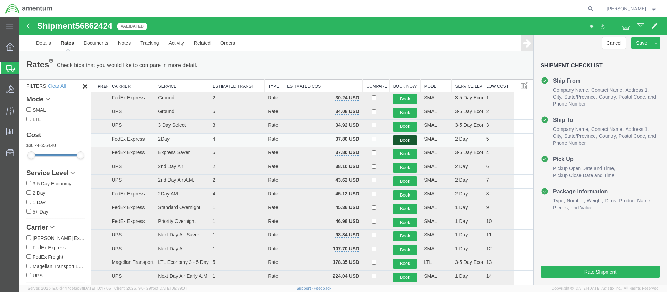
click at [402, 139] on button "Book" at bounding box center [405, 141] width 24 height 10
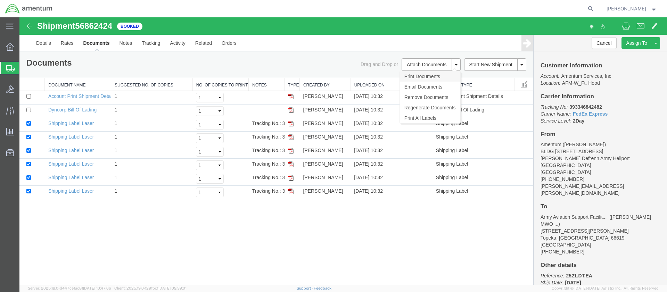
click at [415, 76] on link "Print Documents" at bounding box center [430, 76] width 60 height 10
